Goal: Task Accomplishment & Management: Manage account settings

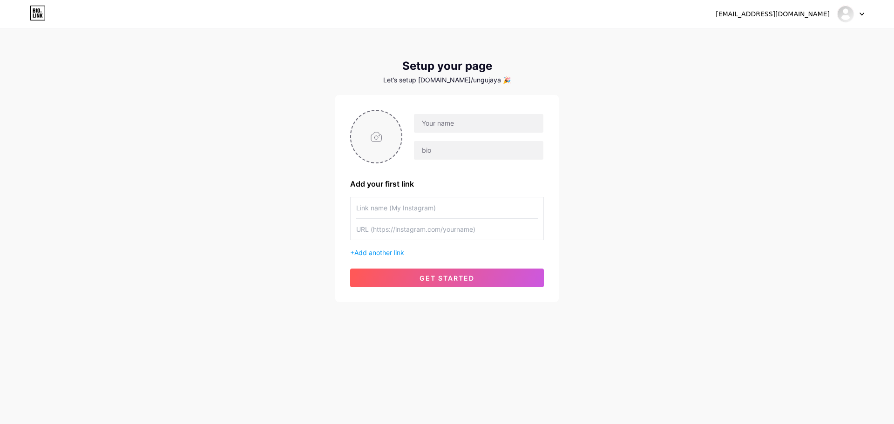
click at [381, 148] on input "file" at bounding box center [376, 137] width 50 height 52
type input "C:\fakepath\cropped-UNGU-JAYA-MOBILINDO-1.png"
click at [460, 130] on input "text" at bounding box center [478, 123] width 129 height 19
type input "Ungu Jaya Mobilindo"
paste input "Service Mobil #SerbaBisa"
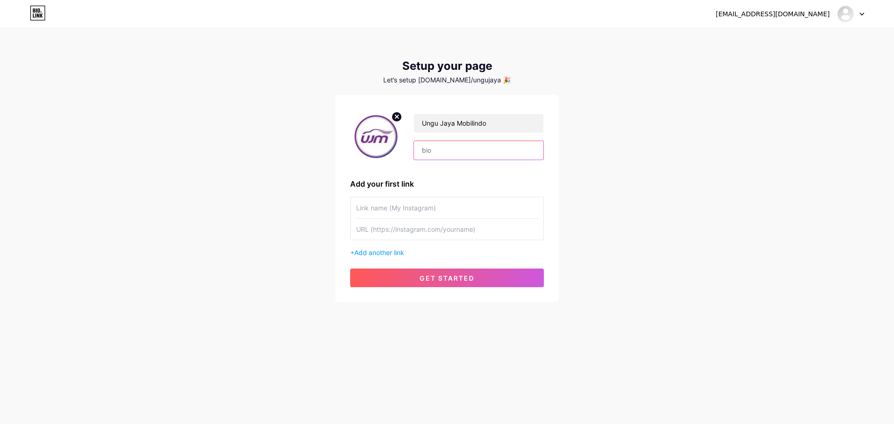
click at [442, 149] on input "text" at bounding box center [478, 150] width 129 height 19
type input "Service Mobil #SerbaBisa"
click at [412, 205] on input "text" at bounding box center [447, 207] width 182 height 21
type input "Whatsapp"
click at [712, 140] on div "[EMAIL_ADDRESS][DOMAIN_NAME] Dashboard Logout Setup your page Let’s setup [DOMA…" at bounding box center [447, 166] width 894 height 332
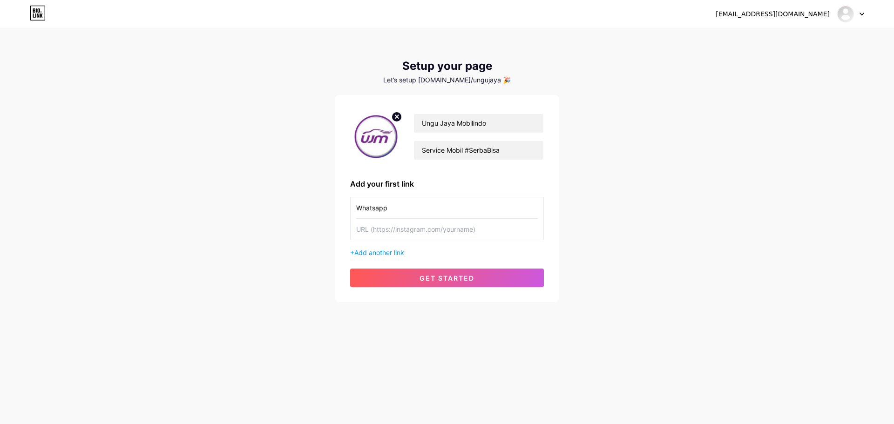
click at [413, 226] on input "text" at bounding box center [447, 229] width 182 height 21
paste input "[URL][DOMAIN_NAME][PHONE_NUMBER][DEMOGRAPHIC_DATA]"
type input "[URL][DOMAIN_NAME][PHONE_NUMBER][DEMOGRAPHIC_DATA]"
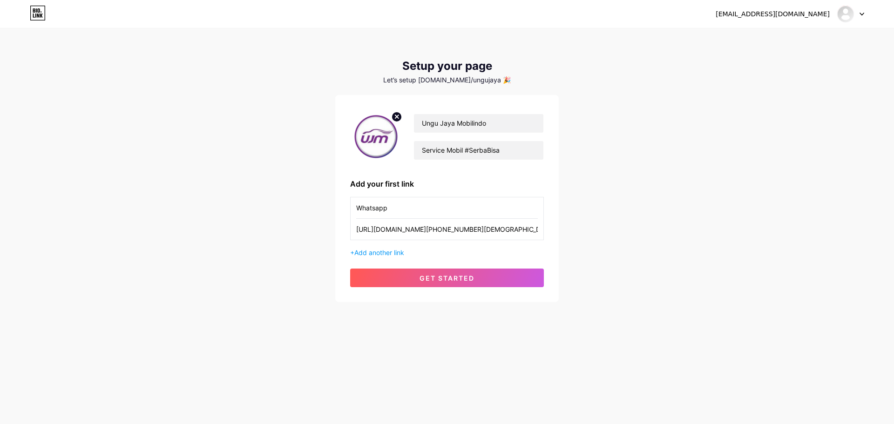
click at [601, 224] on div "[EMAIL_ADDRESS][DOMAIN_NAME] Dashboard Logout Setup your page Let’s setup [DOMA…" at bounding box center [447, 166] width 894 height 332
click at [466, 277] on span "get started" at bounding box center [446, 278] width 55 height 8
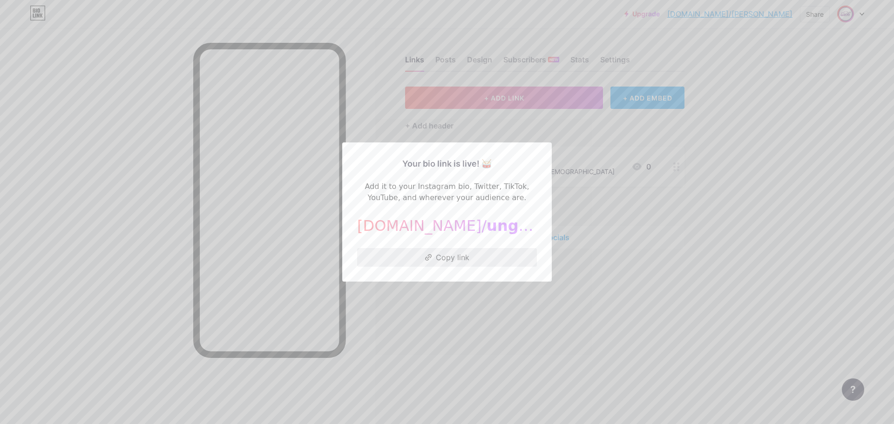
click at [456, 258] on button "Copy link" at bounding box center [447, 257] width 180 height 19
click at [687, 198] on div at bounding box center [447, 212] width 894 height 424
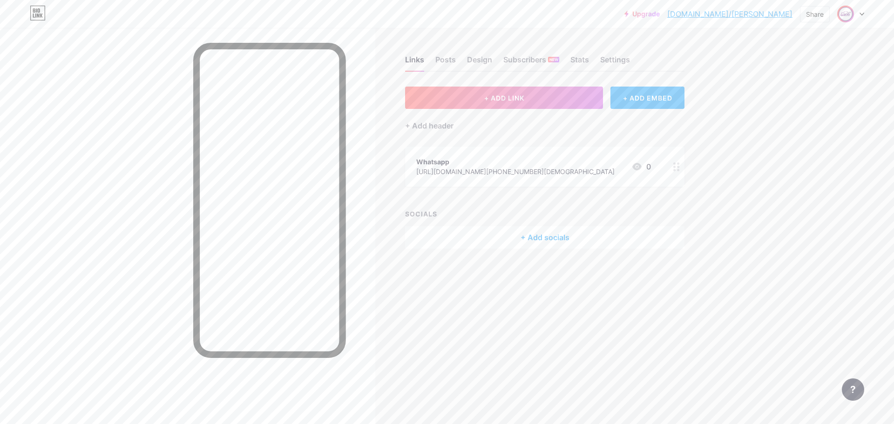
click at [584, 203] on div "+ ADD LINK + ADD EMBED + Add header Whatsapp [URL][DOMAIN_NAME][PHONE_NUMBER][D…" at bounding box center [544, 168] width 279 height 162
click at [520, 102] on button "+ ADD LINK" at bounding box center [504, 98] width 198 height 22
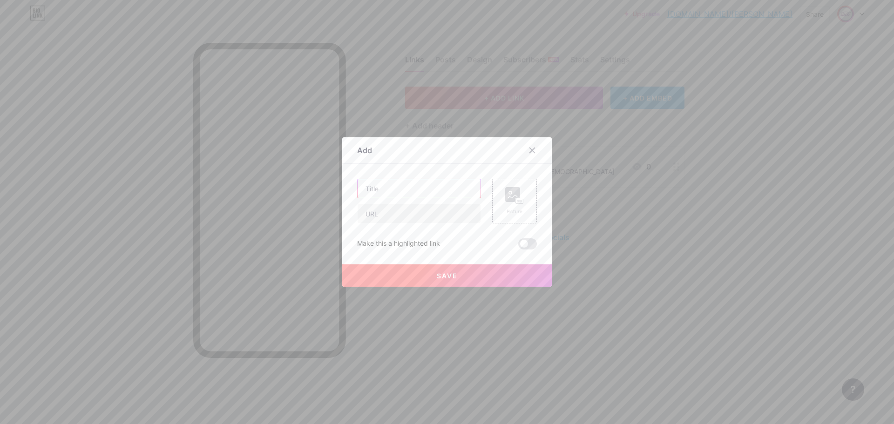
click at [436, 190] on input "text" at bounding box center [419, 188] width 123 height 19
type input "Official Website"
click at [412, 212] on input "text" at bounding box center [419, 213] width 123 height 19
paste input "[URL][DOMAIN_NAME]"
type input "[URL][DOMAIN_NAME]"
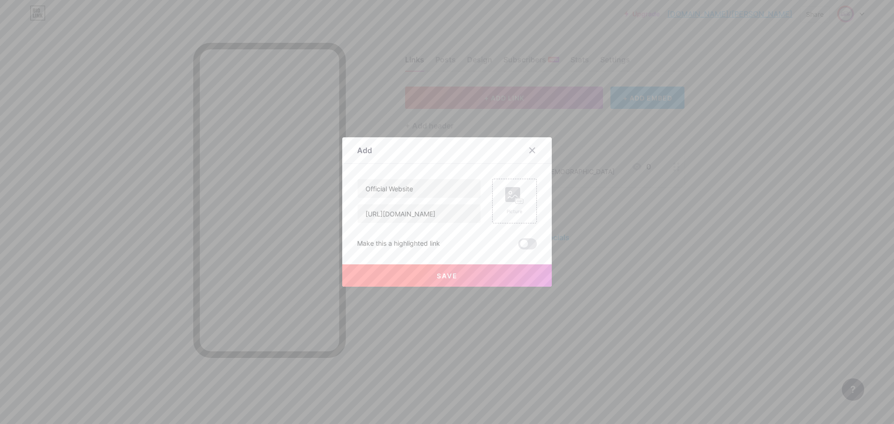
click at [480, 277] on button "Save" at bounding box center [446, 275] width 209 height 22
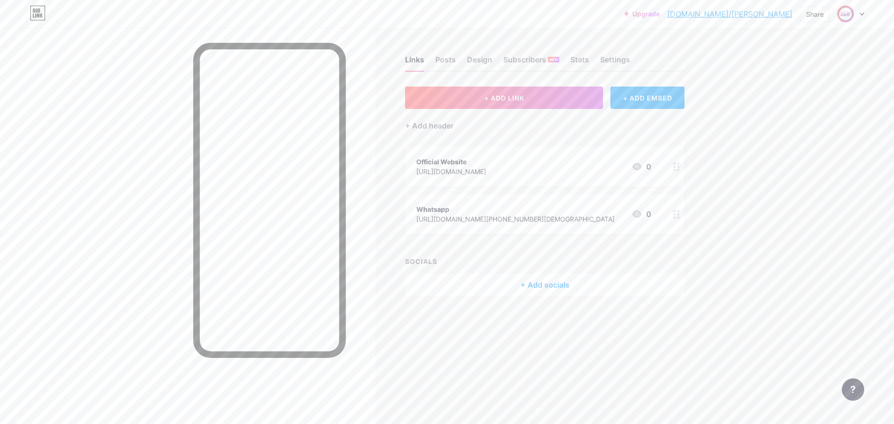
click at [525, 173] on div "Official Website [URL][DOMAIN_NAME] 0" at bounding box center [533, 166] width 235 height 21
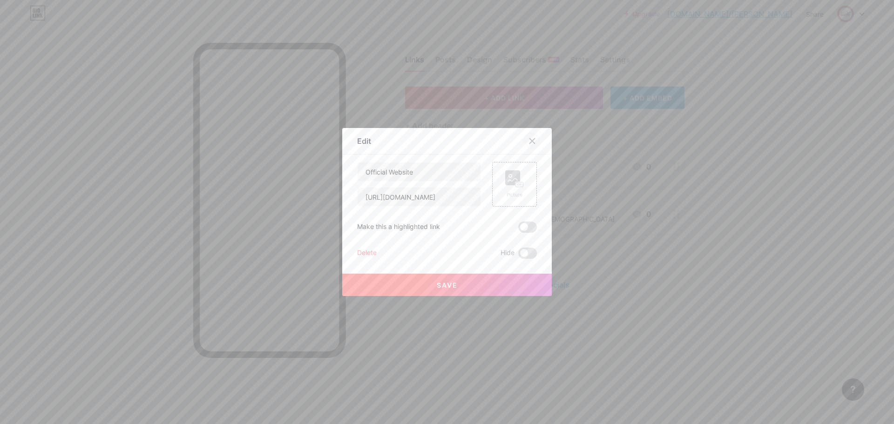
click at [528, 138] on icon at bounding box center [531, 140] width 7 height 7
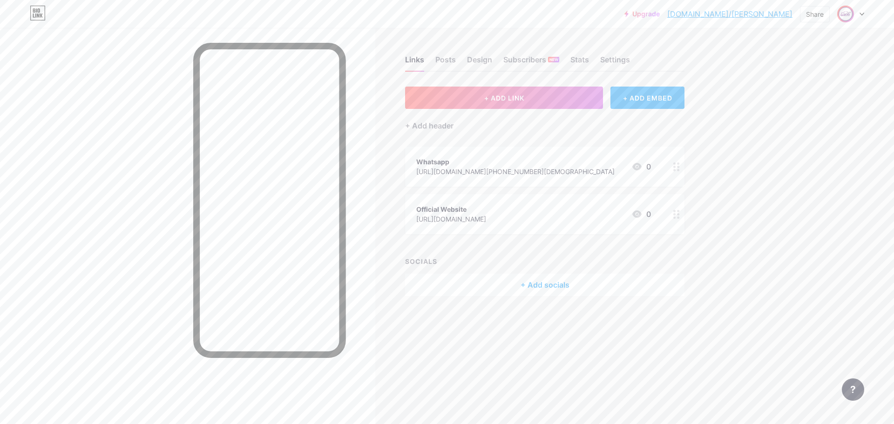
click at [546, 161] on div "Whatsapp" at bounding box center [515, 162] width 198 height 10
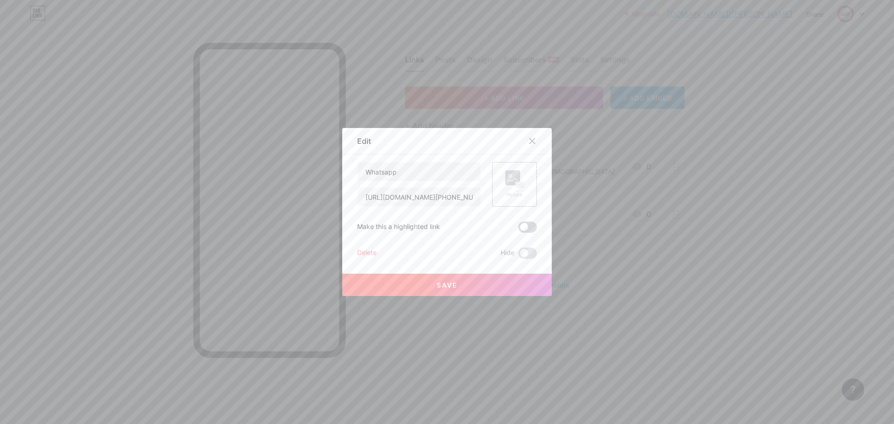
click at [526, 226] on span at bounding box center [527, 227] width 19 height 11
click at [518, 230] on input "checkbox" at bounding box center [518, 230] width 0 height 0
click at [516, 178] on rect at bounding box center [512, 177] width 15 height 15
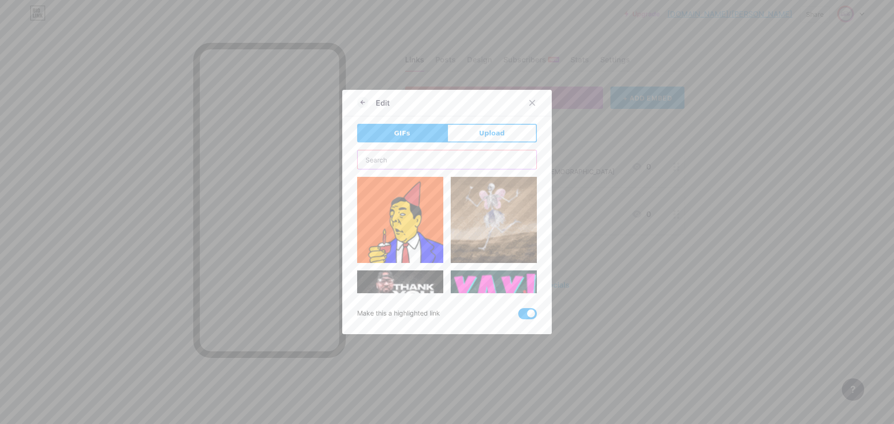
click at [484, 163] on input "text" at bounding box center [447, 159] width 179 height 19
type input "whatsapp"
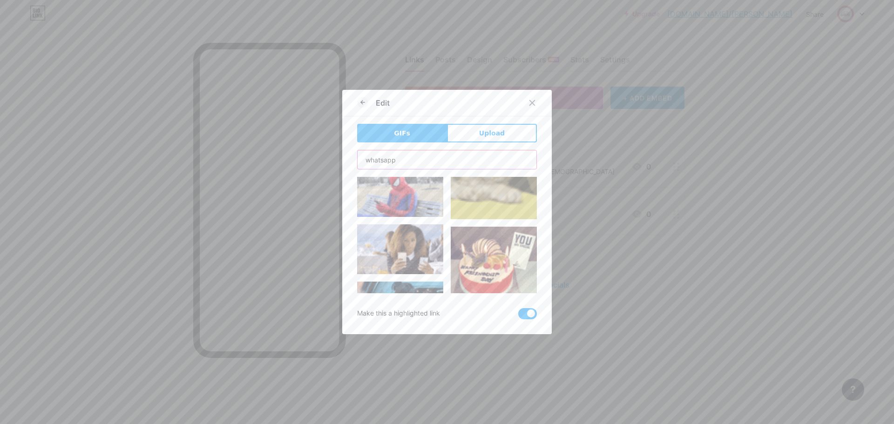
scroll to position [176, 0]
click at [535, 101] on div at bounding box center [532, 103] width 17 height 17
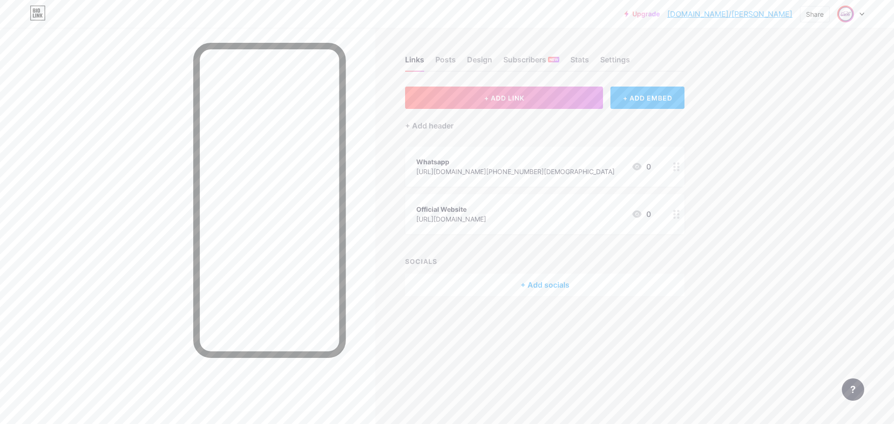
click at [536, 214] on div "Official Website [URL][DOMAIN_NAME] 0" at bounding box center [533, 213] width 235 height 21
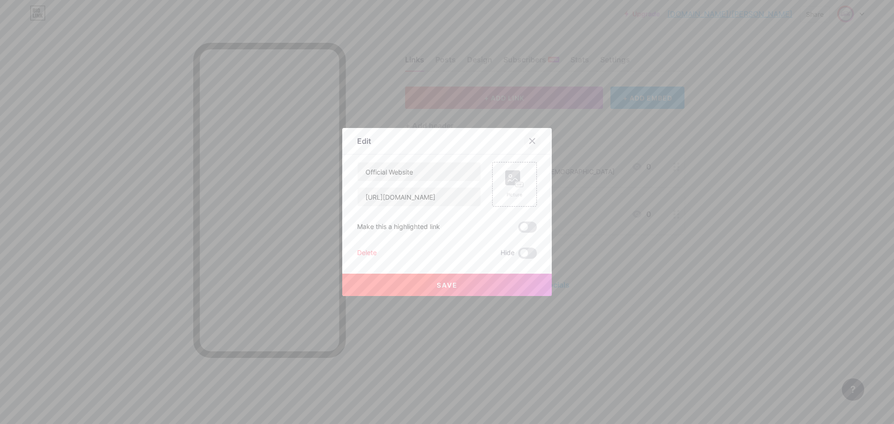
click at [534, 144] on div at bounding box center [532, 141] width 17 height 17
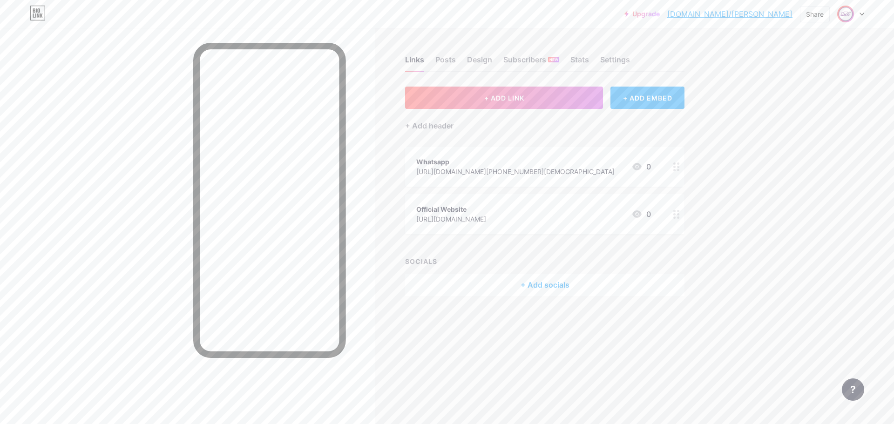
click at [537, 156] on div "Whatsapp [URL][DOMAIN_NAME][PHONE_NUMBER][DEMOGRAPHIC_DATA]" at bounding box center [515, 166] width 198 height 21
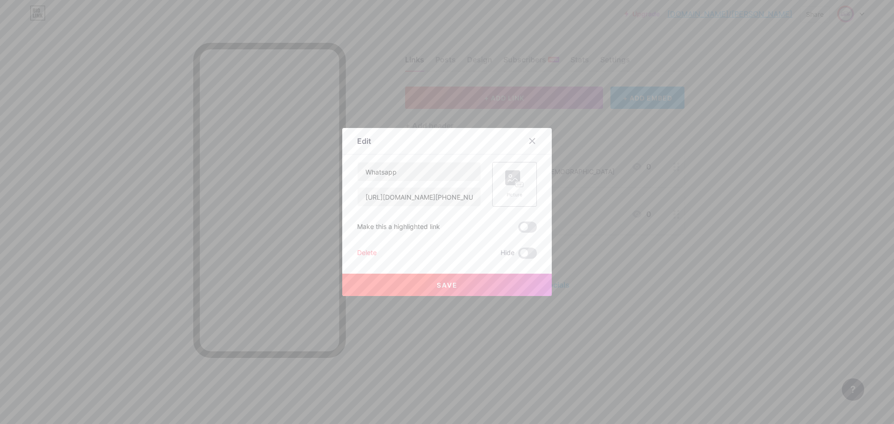
click at [506, 178] on rect at bounding box center [512, 177] width 15 height 15
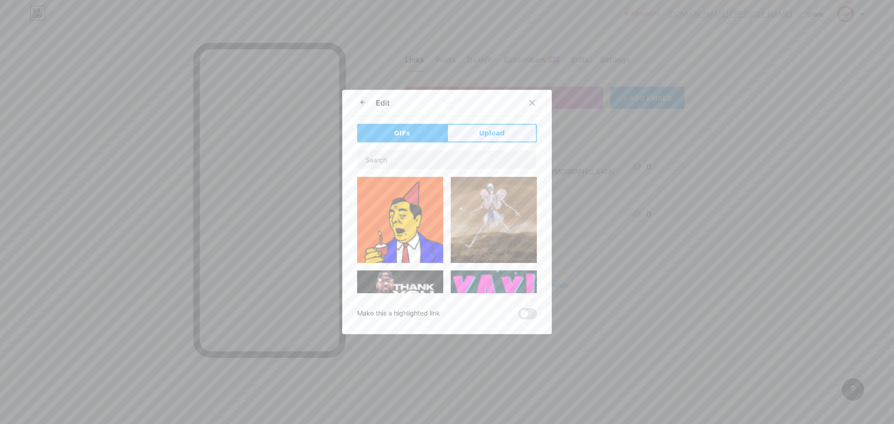
click at [484, 141] on button "Upload" at bounding box center [492, 133] width 90 height 19
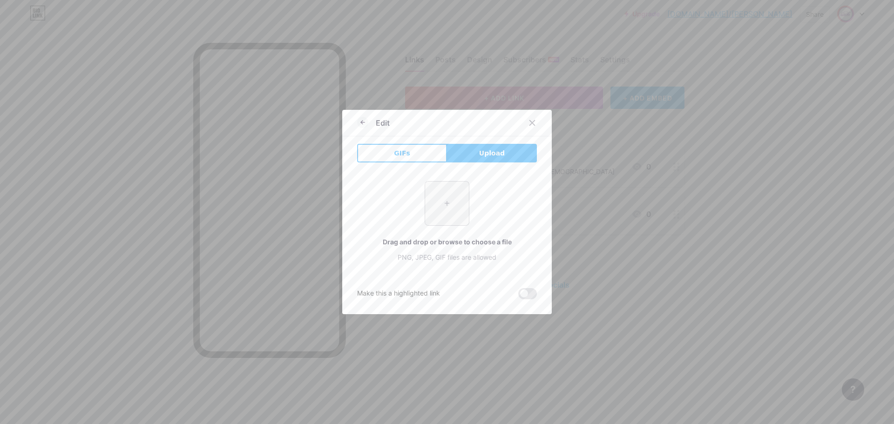
click at [434, 205] on input "file" at bounding box center [447, 204] width 44 height 44
type input "C:\fakepath\—Pngtree—whatsapp icon whatsapp logo_[PHONE_NUMBER].png"
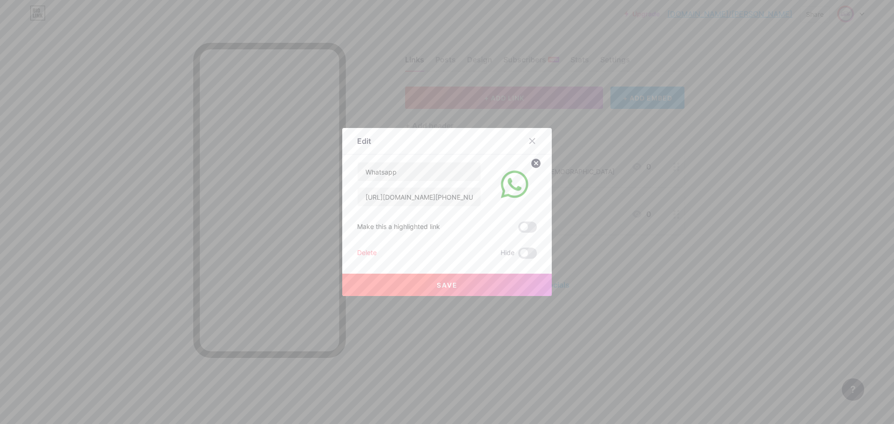
click at [456, 283] on button "Save" at bounding box center [446, 285] width 209 height 22
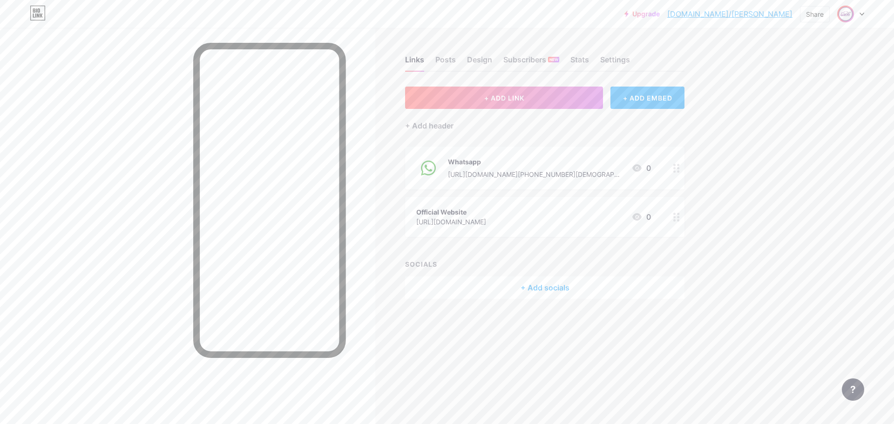
click at [470, 161] on div "Whatsapp" at bounding box center [536, 162] width 176 height 10
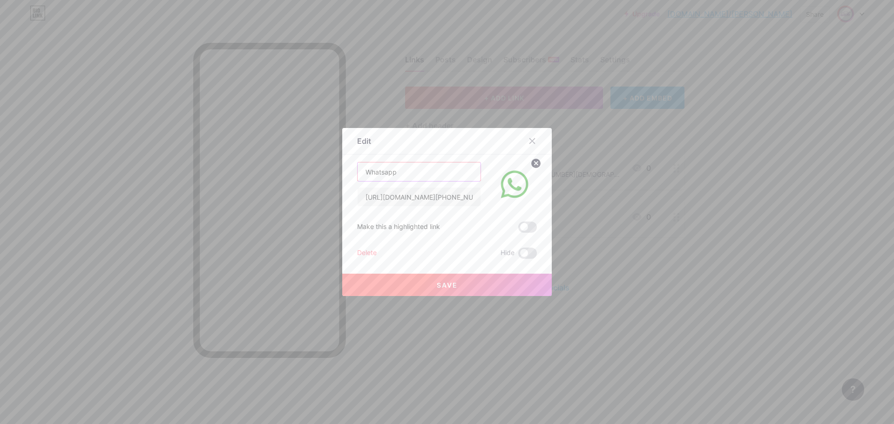
click at [364, 175] on input "Whatsapp" at bounding box center [419, 171] width 123 height 19
type input "Konsultasi di Whatsapp"
click at [527, 229] on span at bounding box center [527, 227] width 19 height 11
click at [518, 230] on input "checkbox" at bounding box center [518, 230] width 0 height 0
click at [443, 281] on span "Save" at bounding box center [447, 285] width 21 height 8
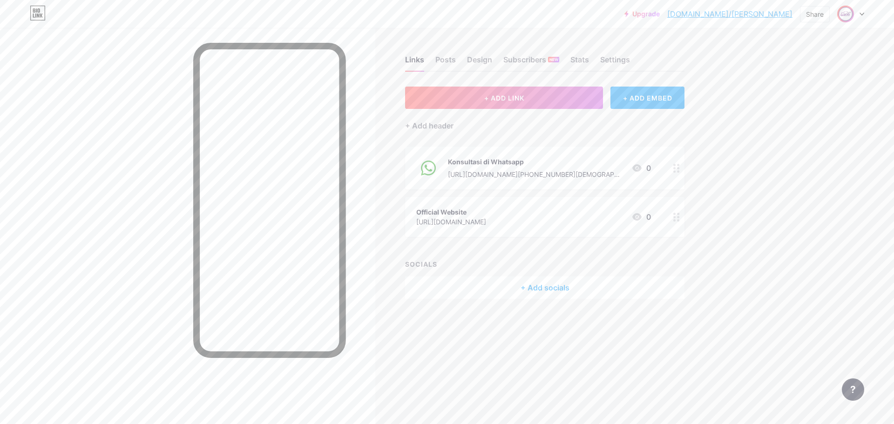
click at [721, 258] on div "Links Posts Design Subscribers NEW Stats Settings + ADD LINK + ADD EMBED + Add …" at bounding box center [361, 187] width 723 height 318
click at [599, 175] on div "[URL][DOMAIN_NAME][PHONE_NUMBER][DEMOGRAPHIC_DATA]" at bounding box center [536, 174] width 176 height 10
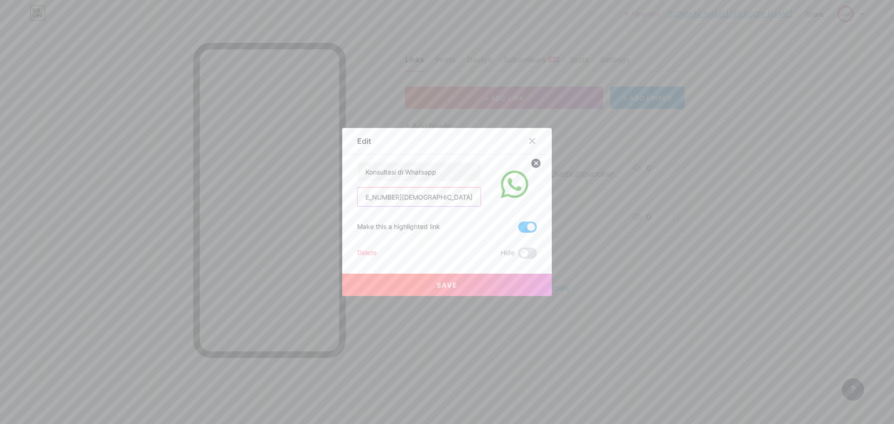
scroll to position [0, 489]
drag, startPoint x: 452, startPoint y: 196, endPoint x: 561, endPoint y: 196, distance: 108.9
click at [561, 196] on div "Edit Content YouTube Play YouTube video without leaving your page. ADD Vimeo Pl…" at bounding box center [447, 212] width 894 height 424
click at [439, 198] on input "[URL][DOMAIN_NAME][PHONE_NUMBER][DEMOGRAPHIC_DATA]" at bounding box center [419, 197] width 123 height 19
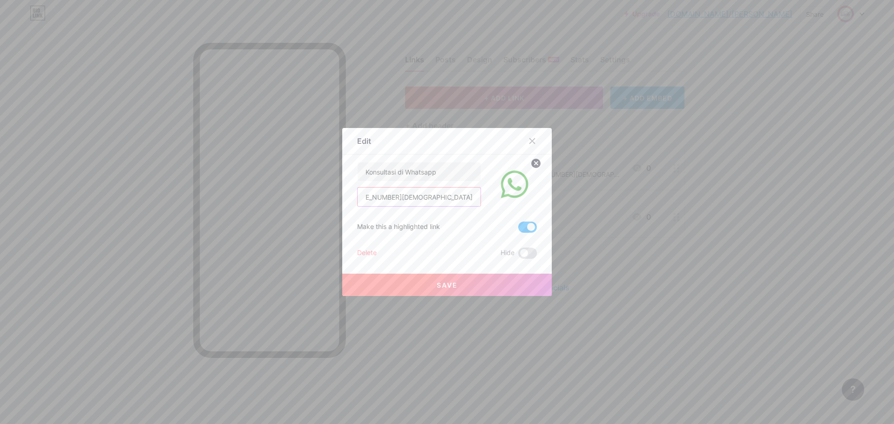
type input "[URL][DOMAIN_NAME][PHONE_NUMBER][DEMOGRAPHIC_DATA]"
click at [467, 283] on button "Save" at bounding box center [446, 285] width 209 height 22
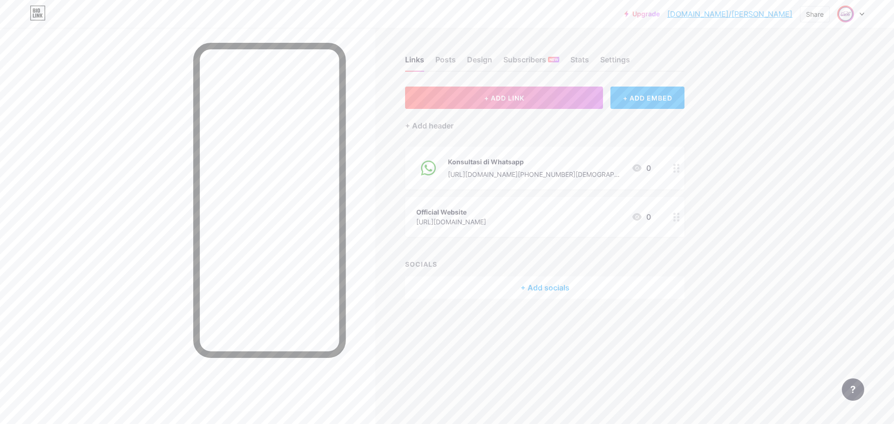
click at [545, 284] on div "+ Add socials" at bounding box center [544, 288] width 279 height 22
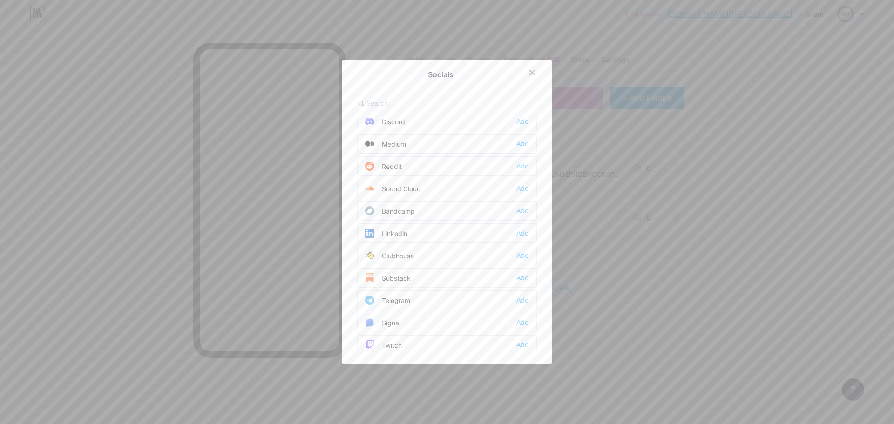
scroll to position [296, 0]
drag, startPoint x: 409, startPoint y: 96, endPoint x: 400, endPoint y: 102, distance: 11.4
click at [400, 102] on div "Socials Email Add Facebook Add Twitter Add Instagram Add Youtube Add Buy Me a C…" at bounding box center [446, 212] width 209 height 305
click at [400, 102] on input "text" at bounding box center [417, 103] width 103 height 10
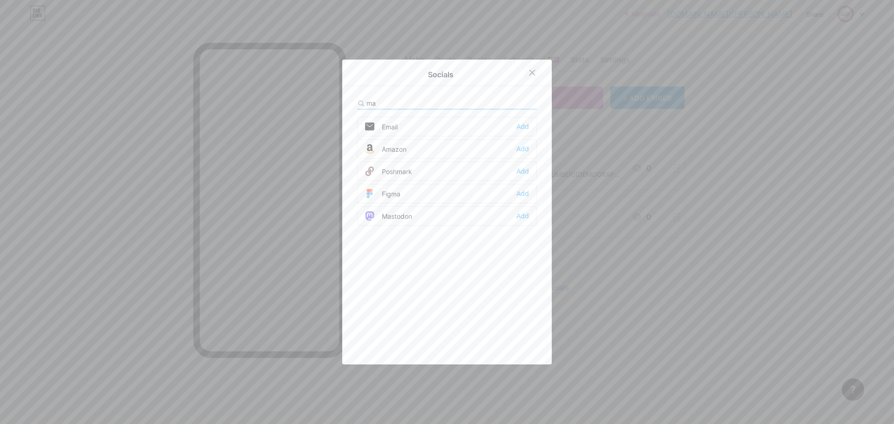
type input "ma"
click at [528, 72] on icon at bounding box center [531, 72] width 7 height 7
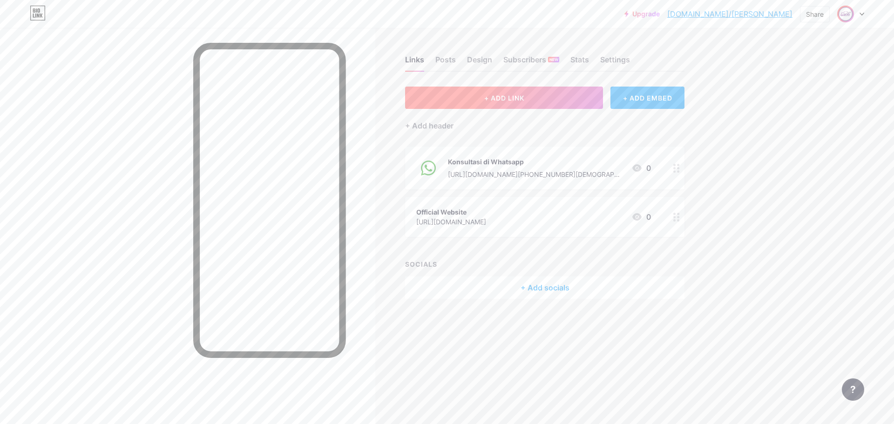
click at [549, 99] on button "+ ADD LINK" at bounding box center [504, 98] width 198 height 22
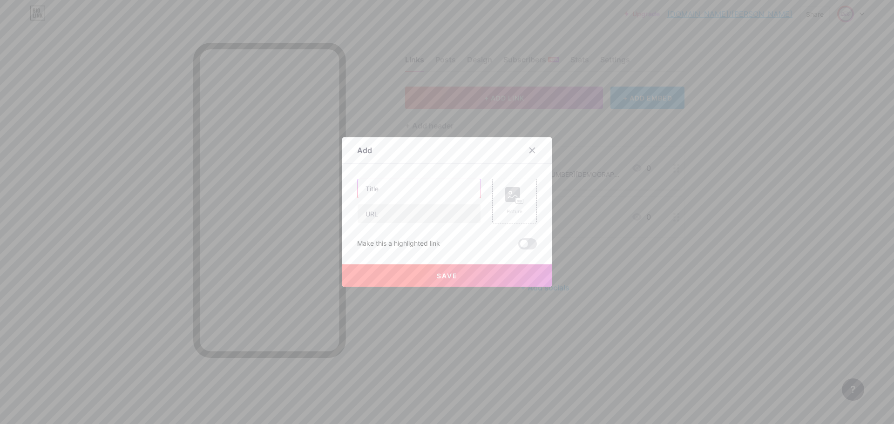
click at [410, 192] on input "text" at bounding box center [419, 188] width 123 height 19
type input "Kunjungi Lokasi Kami"
click at [393, 207] on input "text" at bounding box center [419, 213] width 123 height 19
paste input "[URL][DOMAIN_NAME]"
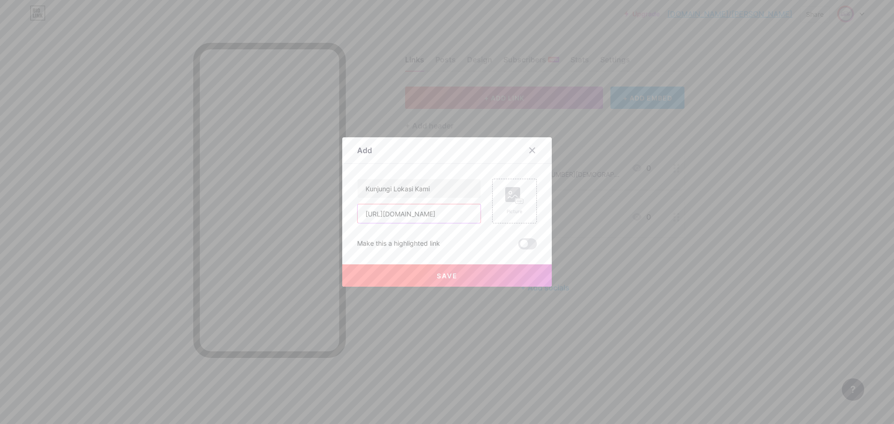
type input "[URL][DOMAIN_NAME]"
click at [467, 235] on div "Kunjungi Lokasi Kami [URL][DOMAIN_NAME] Picture Make this a highlighted link Sa…" at bounding box center [447, 214] width 180 height 71
click at [410, 189] on input "Kunjungi Lokasi Kami" at bounding box center [419, 188] width 123 height 19
type input "Kunjungi Bengkel [PERSON_NAME]"
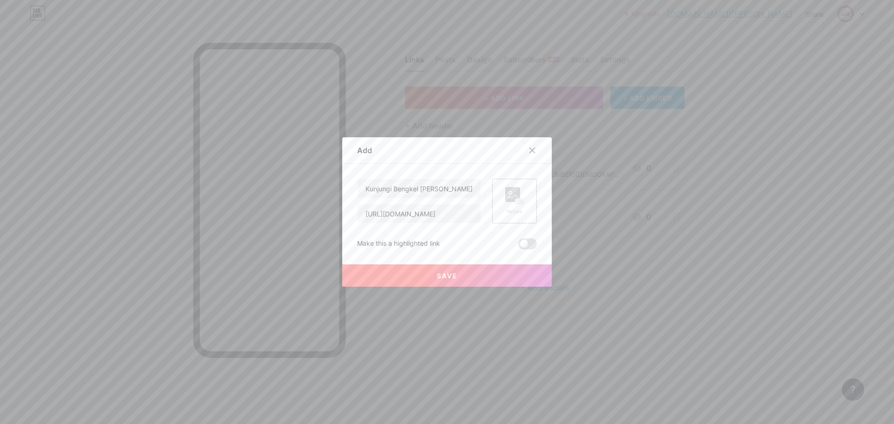
click at [457, 277] on button "Save" at bounding box center [446, 275] width 209 height 22
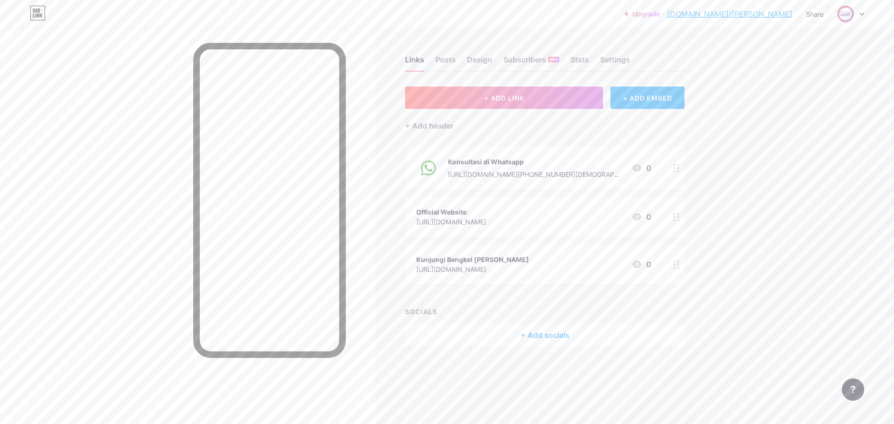
click at [737, 257] on div "Upgrade [DOMAIN_NAME]/unguja... [DOMAIN_NAME]/ungujaya Share Switch accounts Un…" at bounding box center [447, 212] width 894 height 424
